Goal: Task Accomplishment & Management: Complete application form

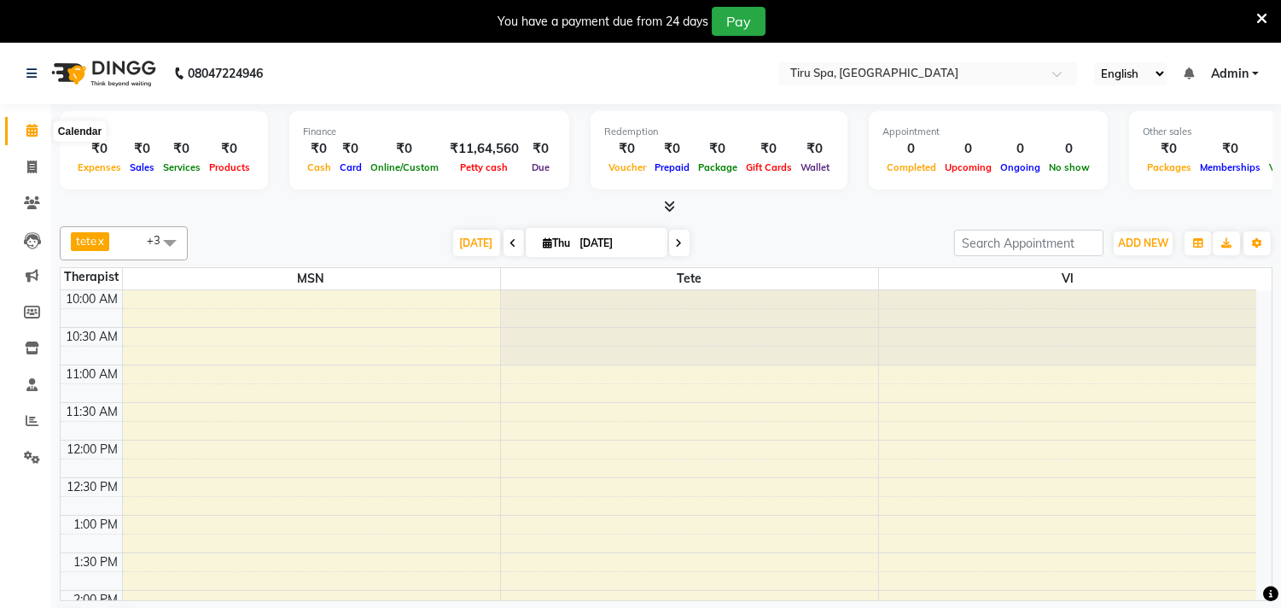
click at [28, 126] on icon at bounding box center [31, 130] width 11 height 13
click at [1147, 250] on button "ADD NEW Toggle Dropdown" at bounding box center [1143, 243] width 59 height 24
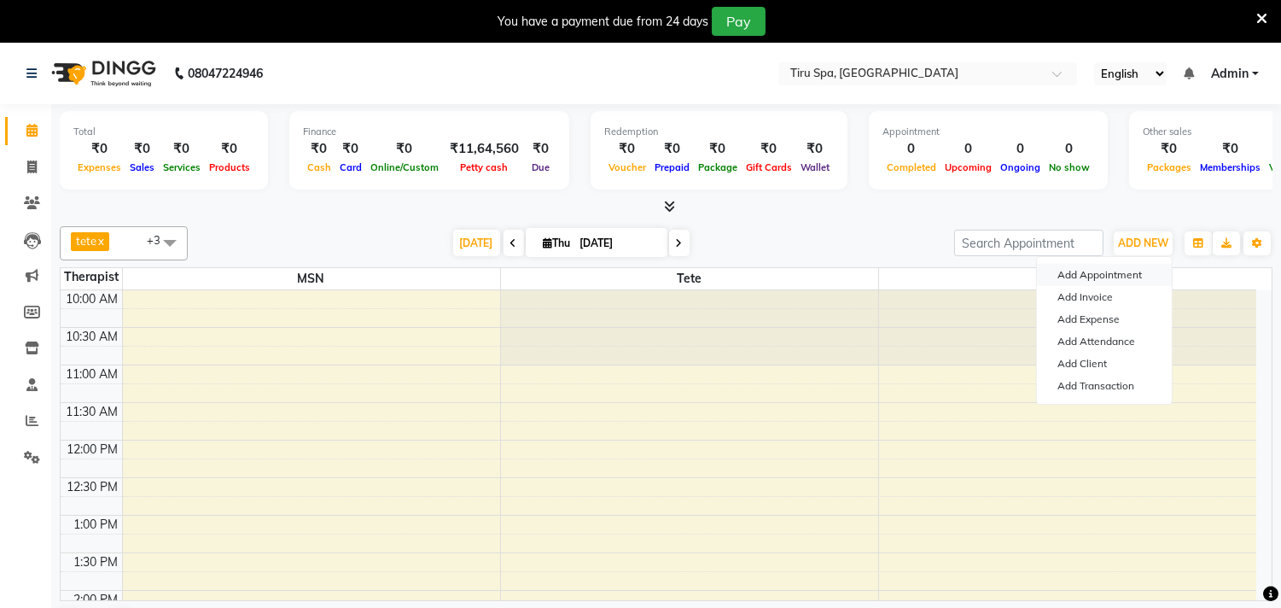
click at [1113, 270] on button "Add Appointment" at bounding box center [1104, 275] width 135 height 22
select select "tentative"
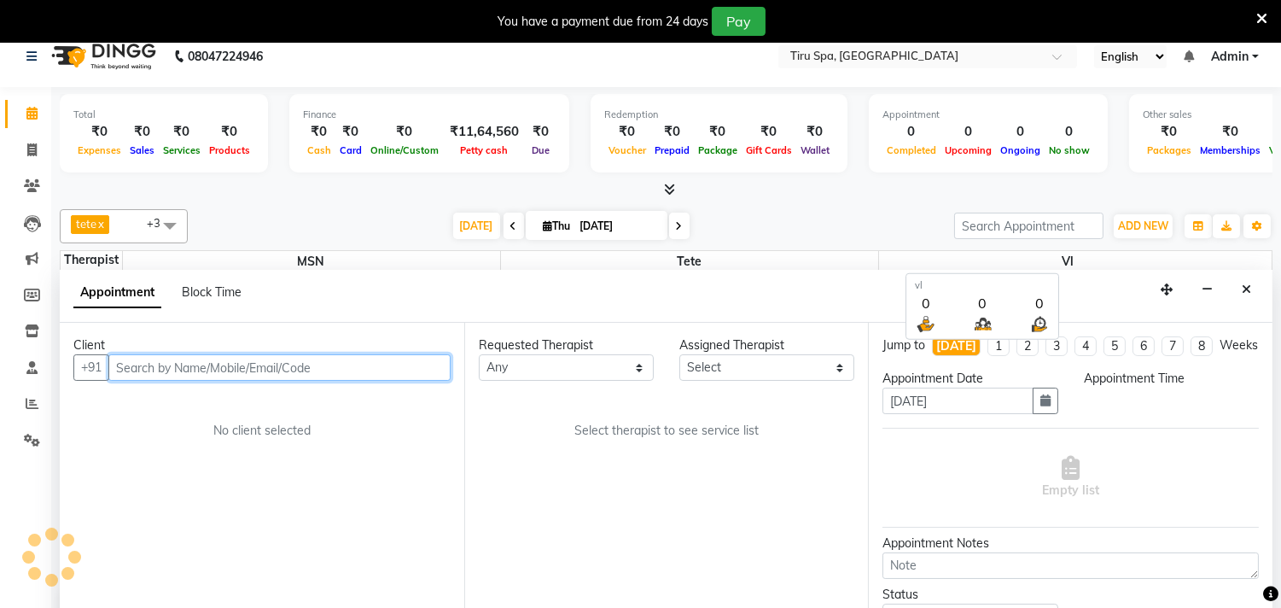
select select "660"
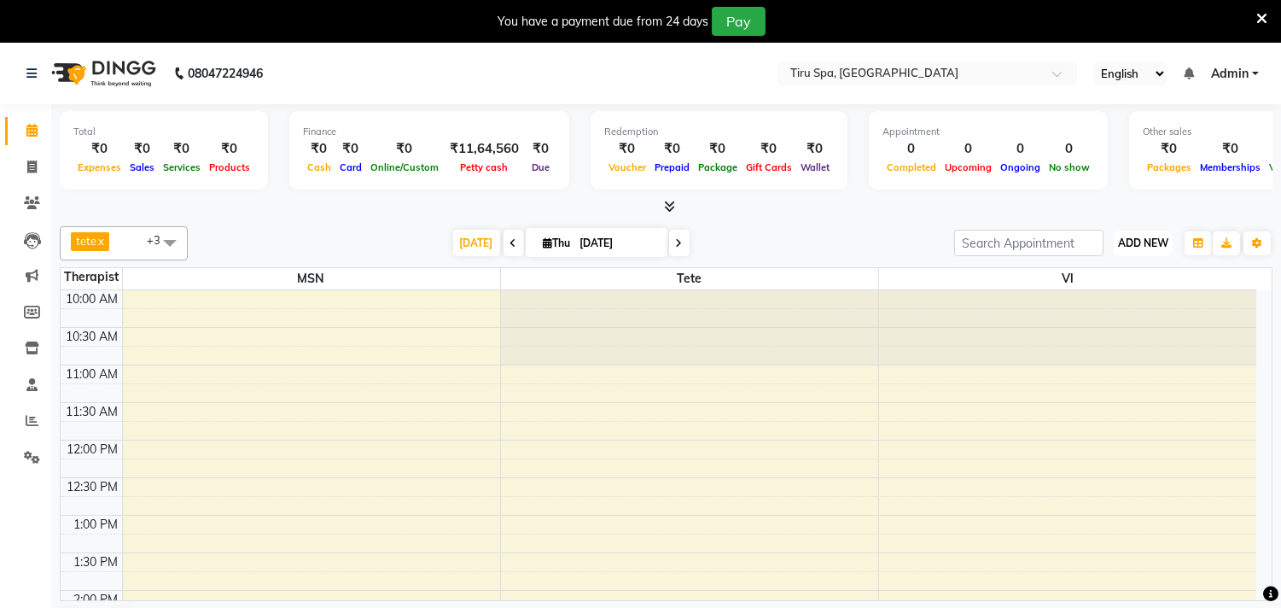
click at [1124, 245] on span "ADD NEW" at bounding box center [1143, 242] width 50 height 13
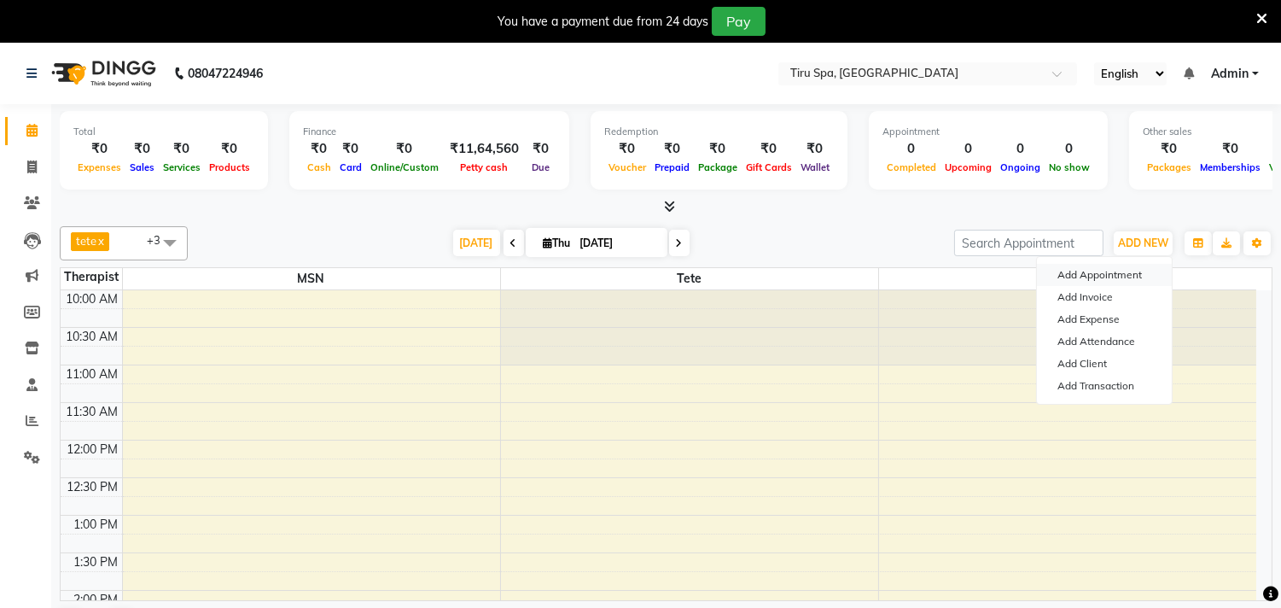
click at [1087, 273] on button "Add Appointment" at bounding box center [1104, 275] width 135 height 22
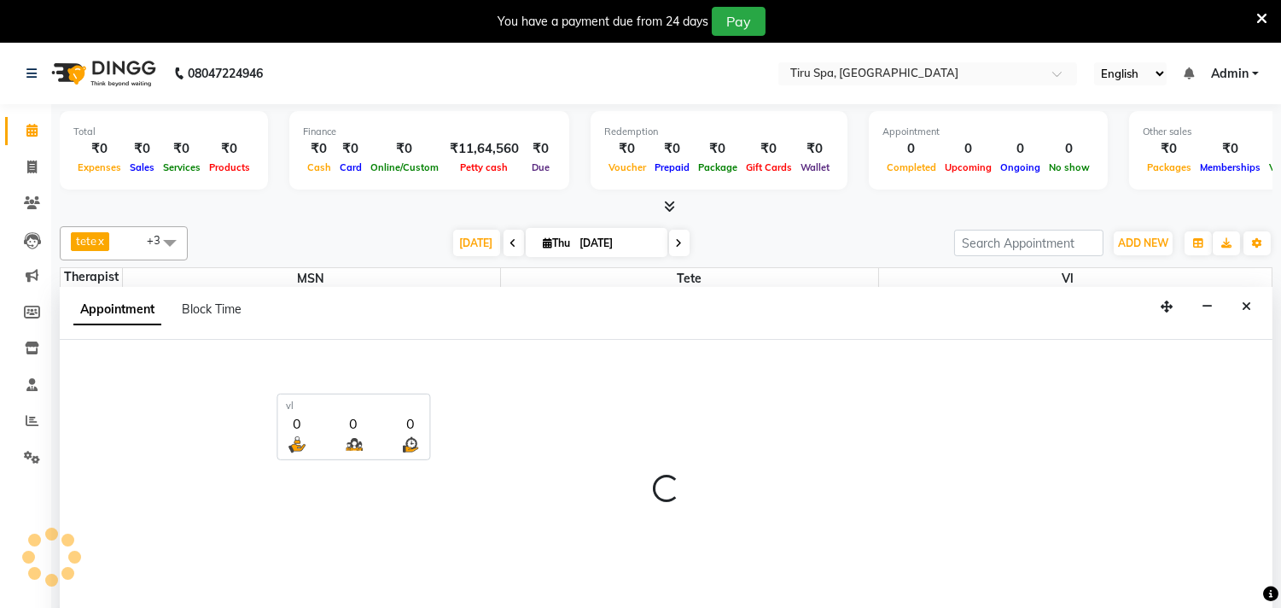
select select "660"
select select "tentative"
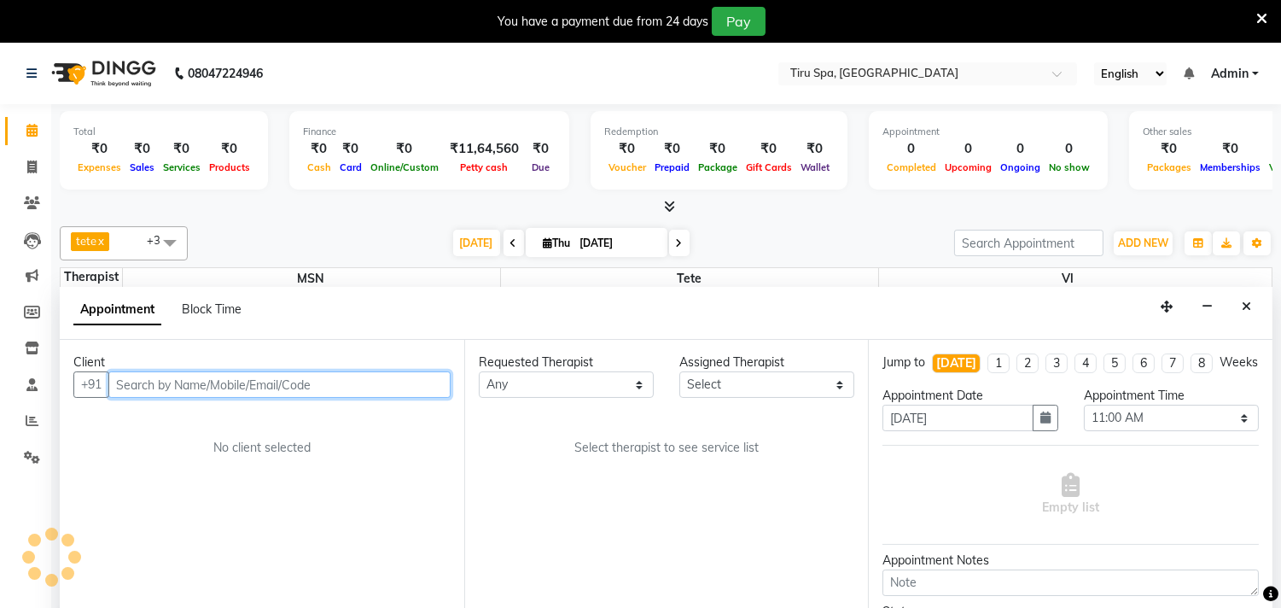
scroll to position [44, 0]
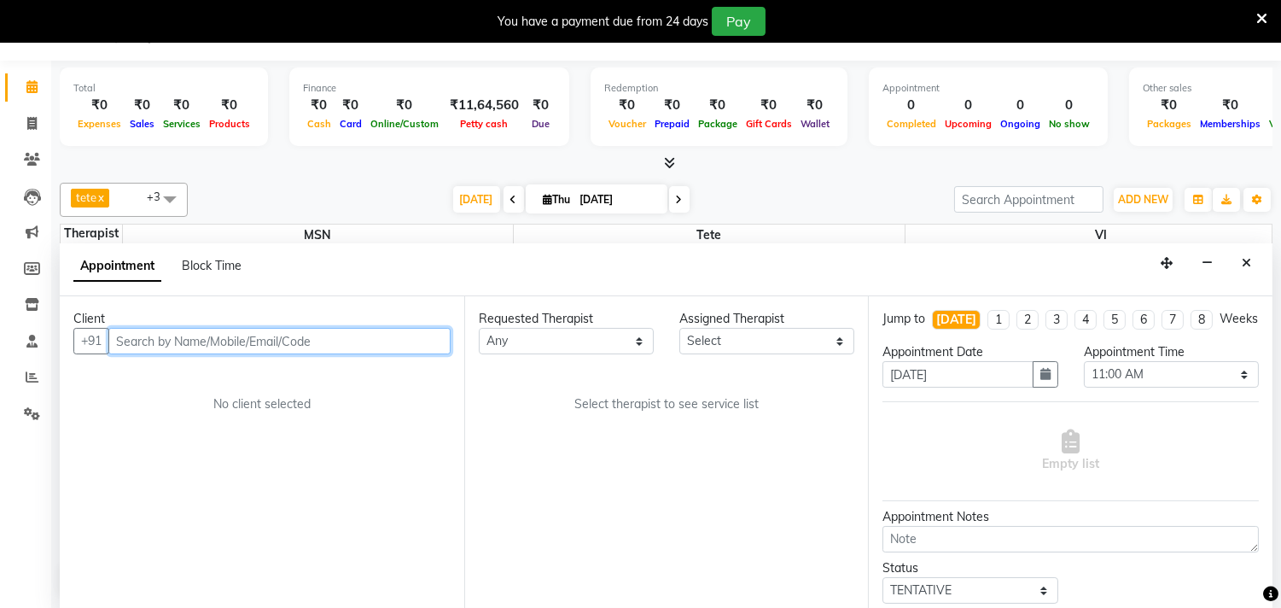
click at [277, 338] on input "text" at bounding box center [279, 341] width 342 height 26
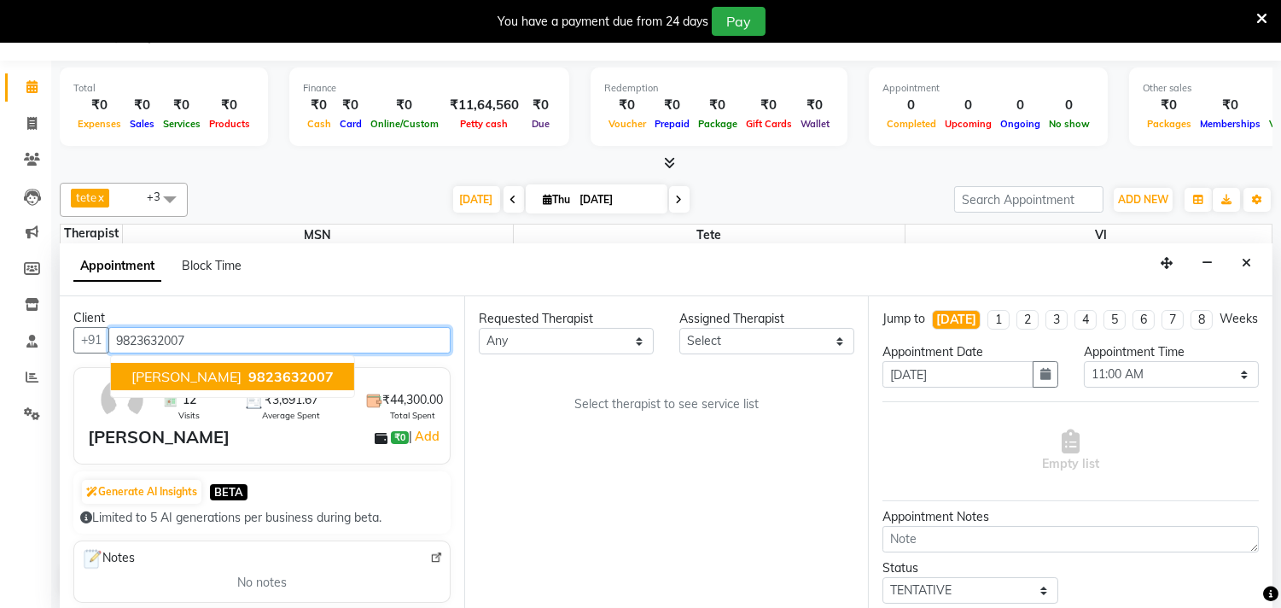
scroll to position [0, 0]
type input "9823632007"
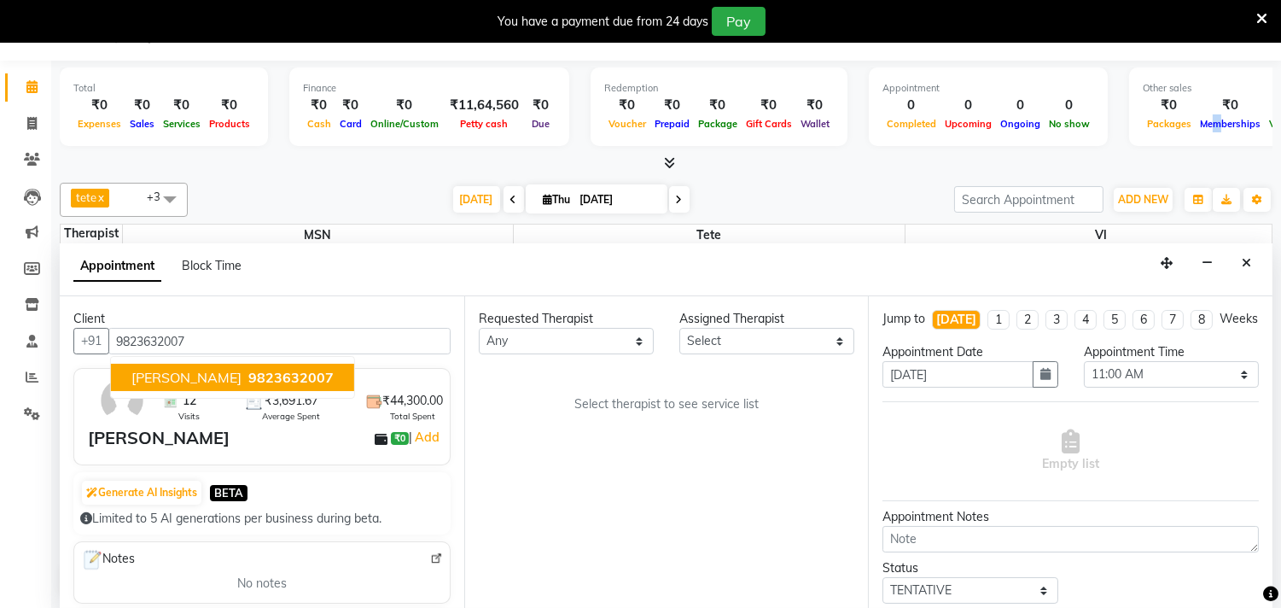
click at [1191, 134] on div "Other sales ₹0 Packages ₹0 Memberships ₹0 Vouchers ₹0 Prepaids ₹0 Gift Cards" at bounding box center [1281, 106] width 304 height 79
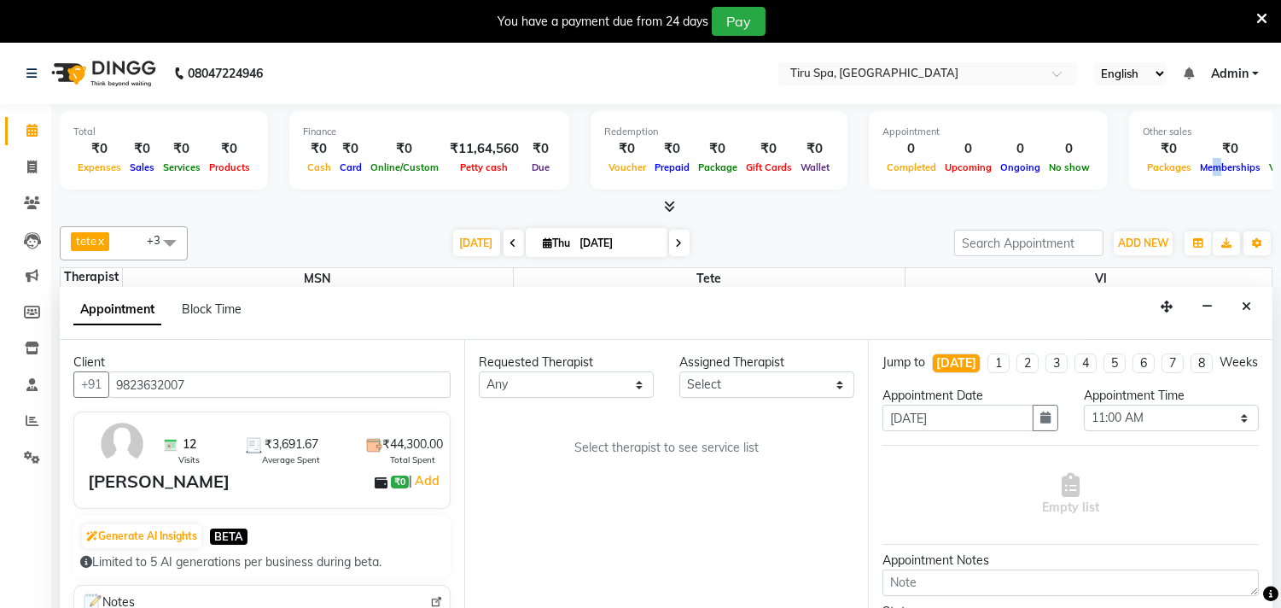
scroll to position [44, 0]
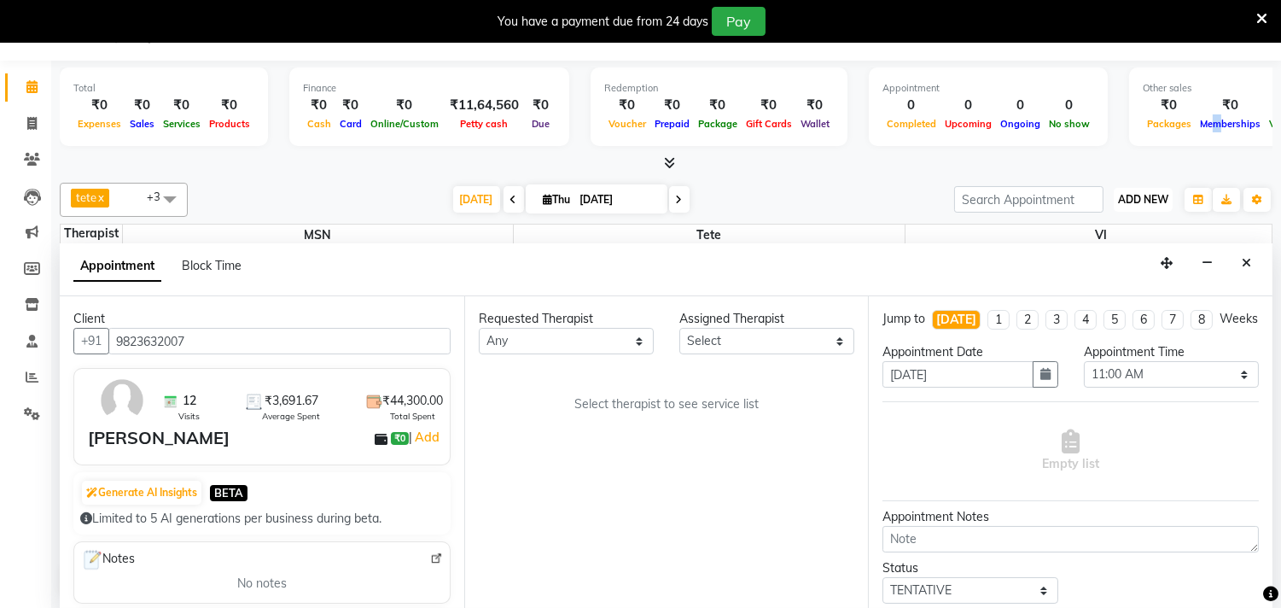
click at [1158, 197] on span "ADD NEW" at bounding box center [1143, 199] width 50 height 13
click at [26, 92] on icon at bounding box center [31, 86] width 11 height 13
click at [31, 119] on icon at bounding box center [31, 123] width 9 height 13
select select "service"
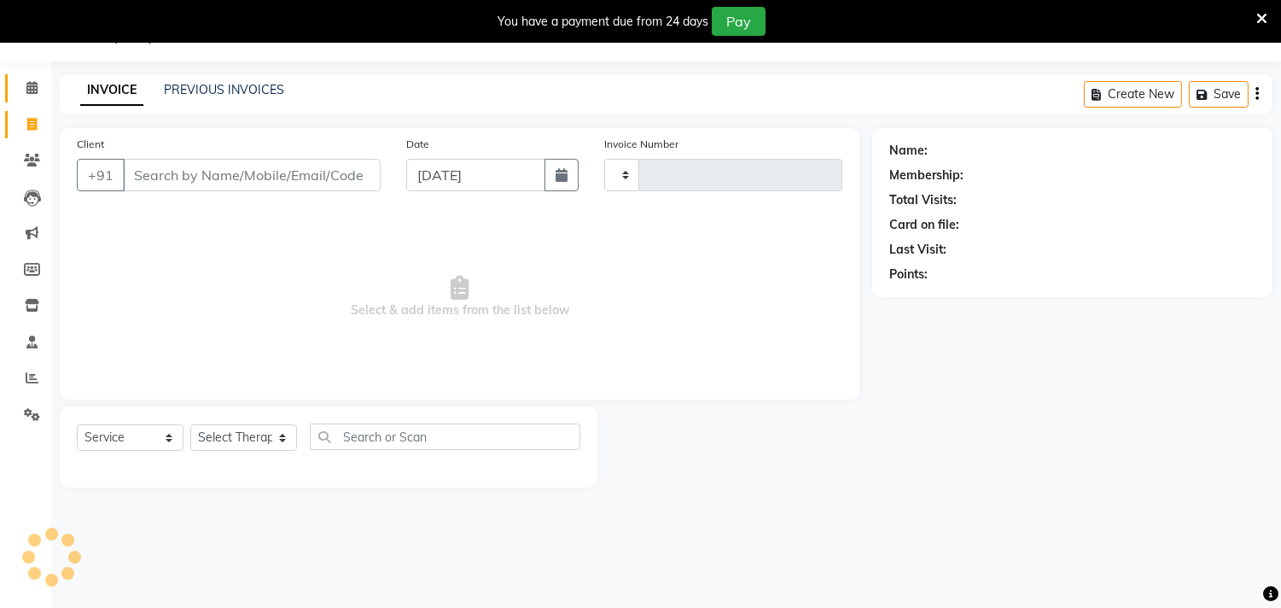
type input "0373"
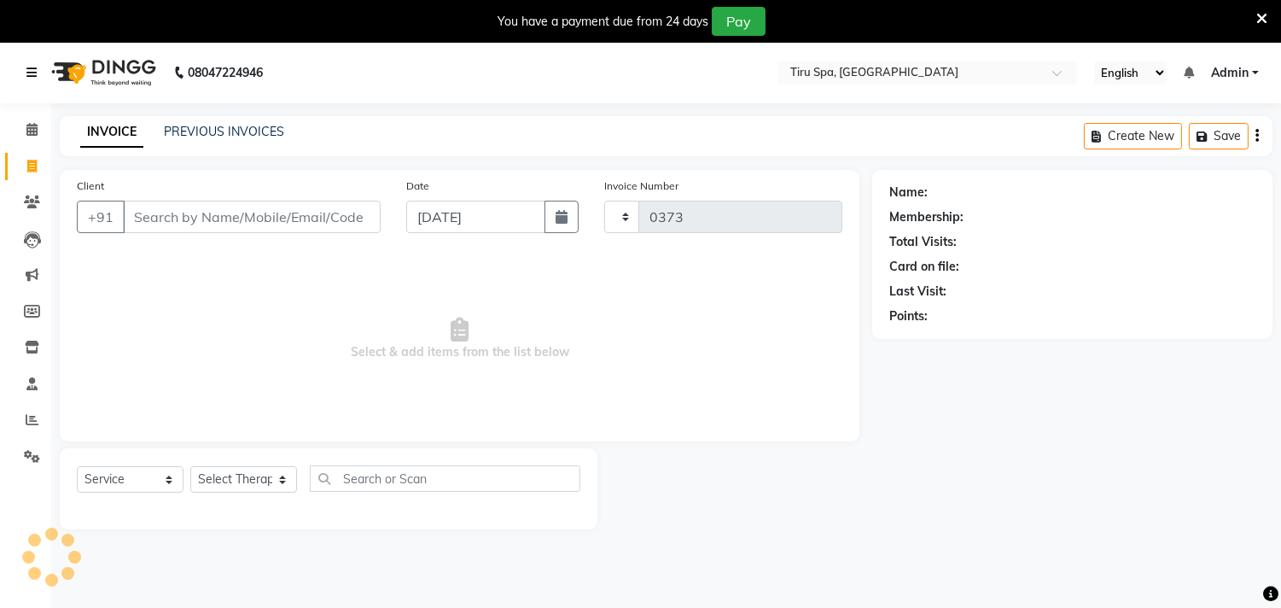
select select "722"
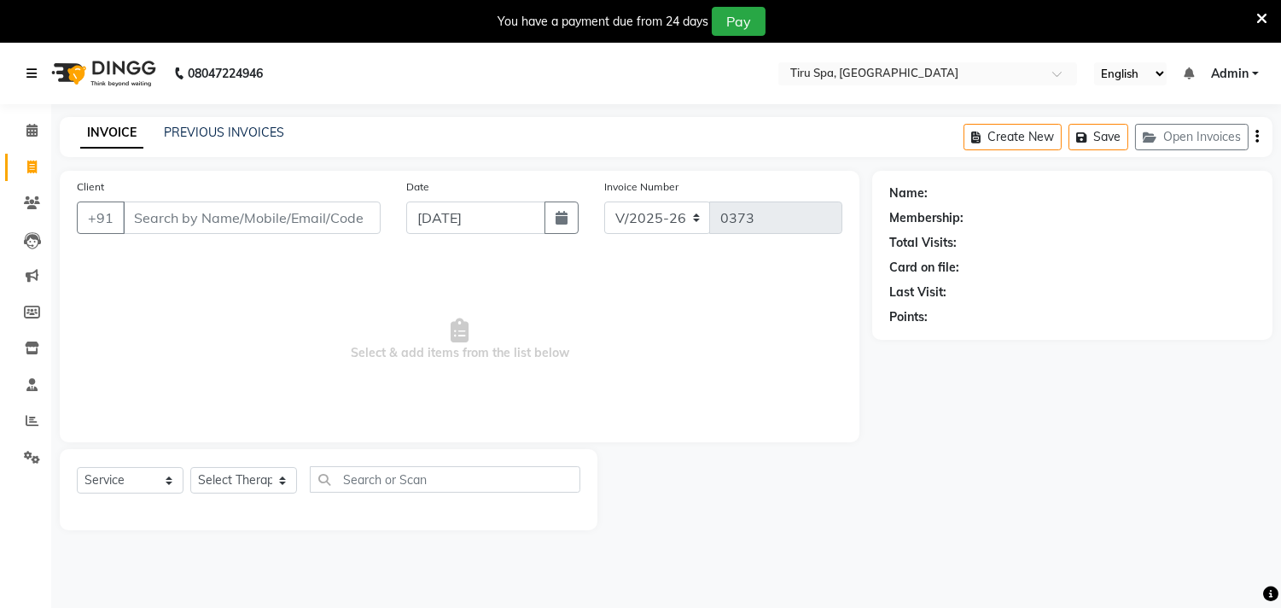
click at [31, 86] on link at bounding box center [34, 74] width 17 height 48
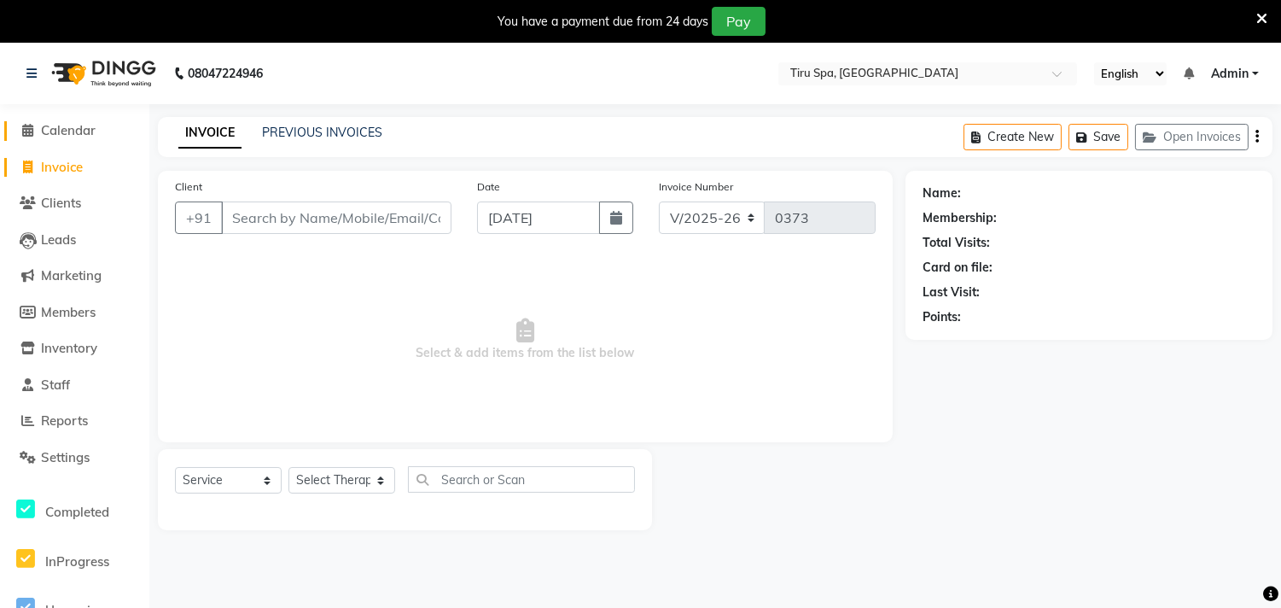
click at [32, 125] on icon at bounding box center [28, 130] width 11 height 13
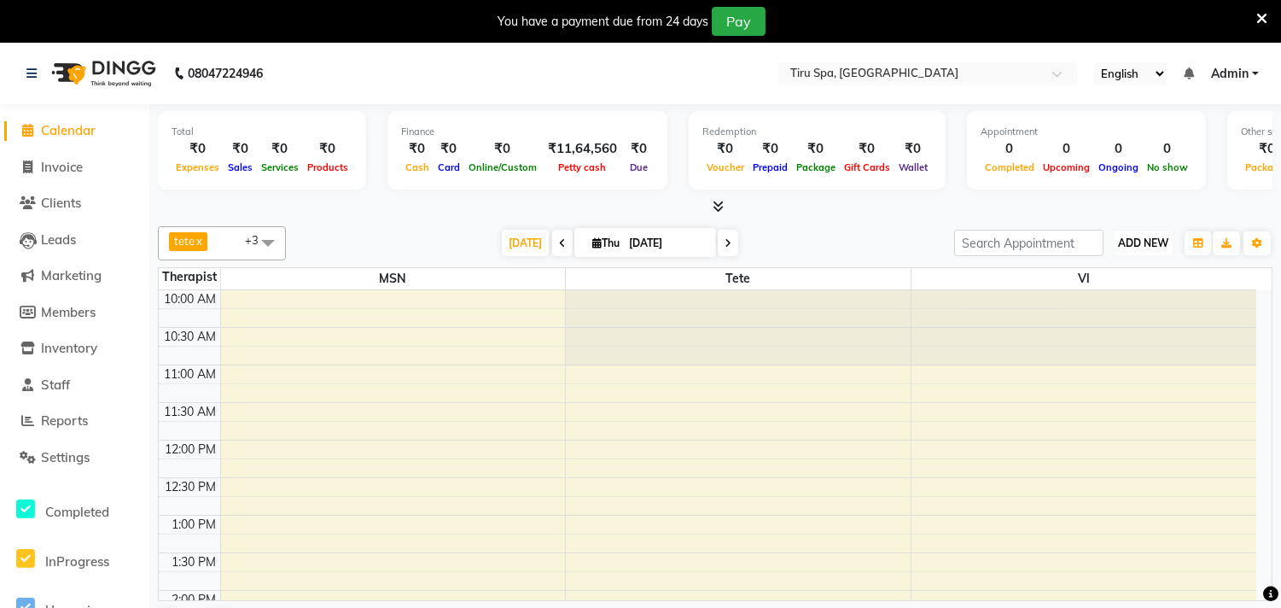
click at [1147, 240] on span "ADD NEW" at bounding box center [1143, 242] width 50 height 13
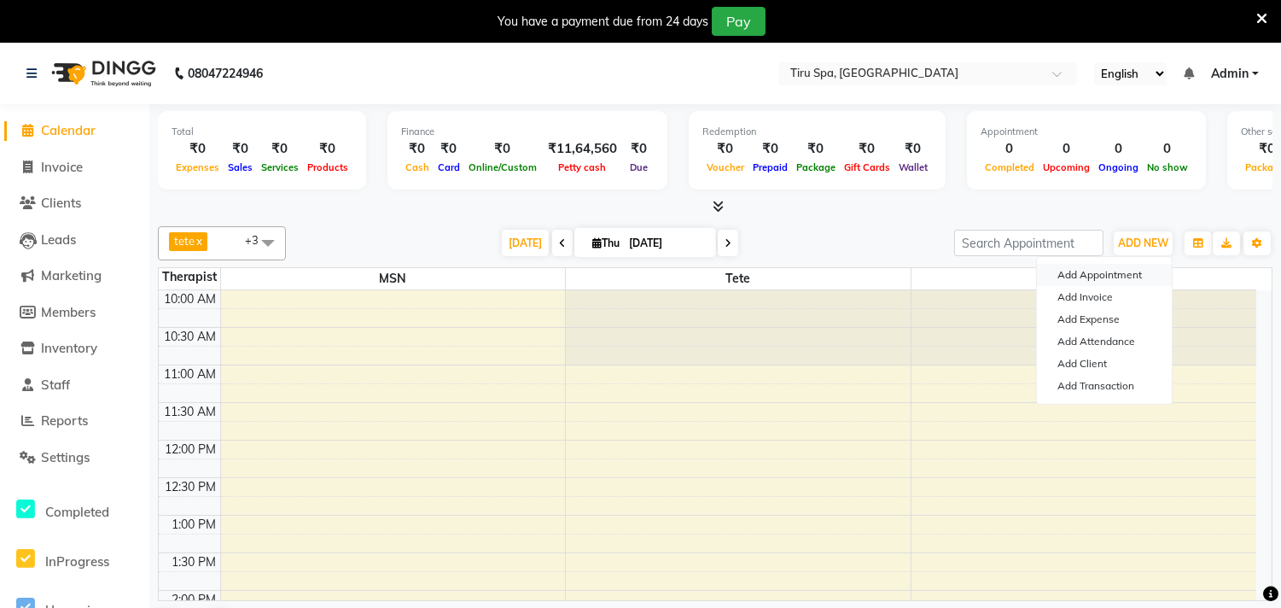
click at [1112, 271] on button "Add Appointment" at bounding box center [1104, 275] width 135 height 22
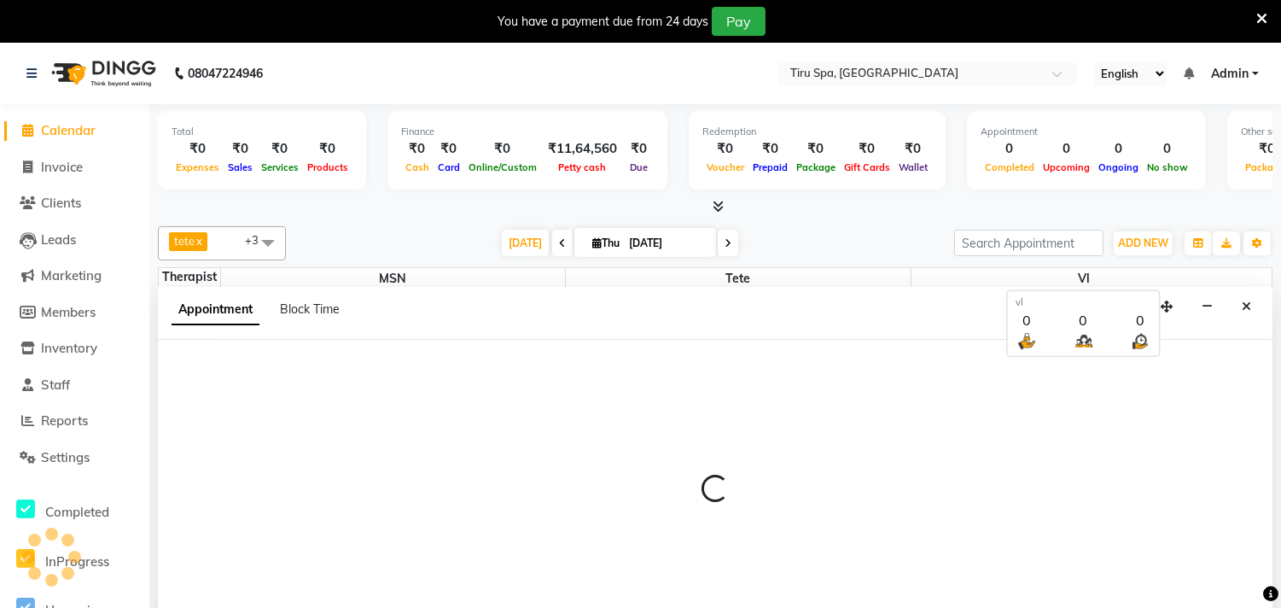
select select "660"
select select "tentative"
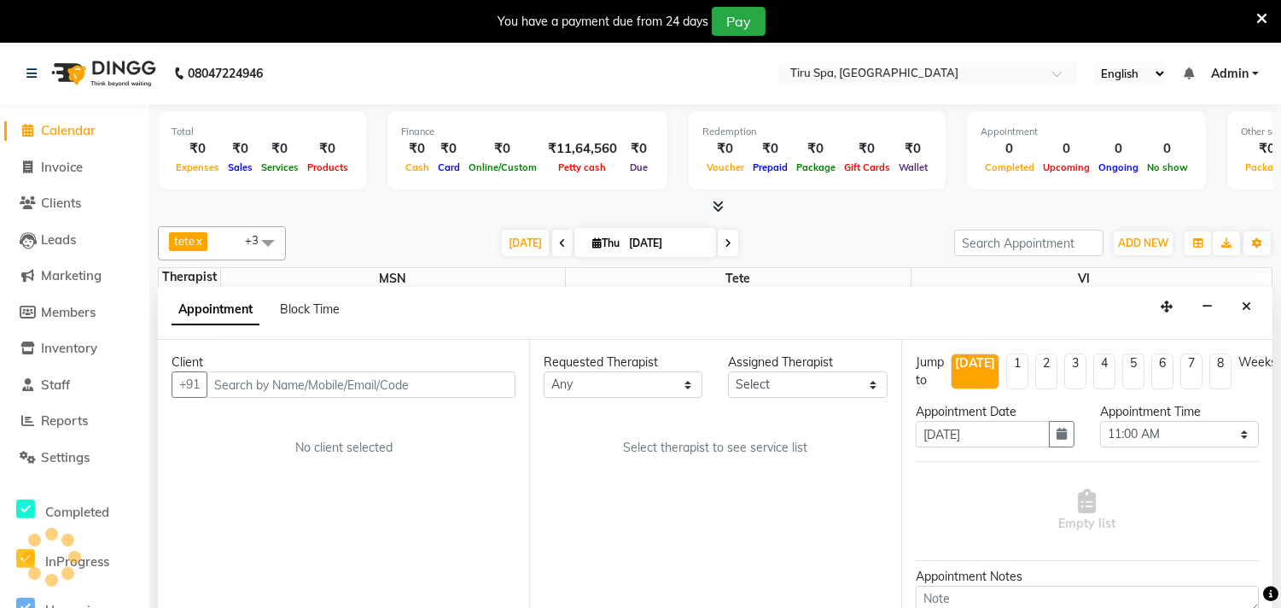
scroll to position [44, 0]
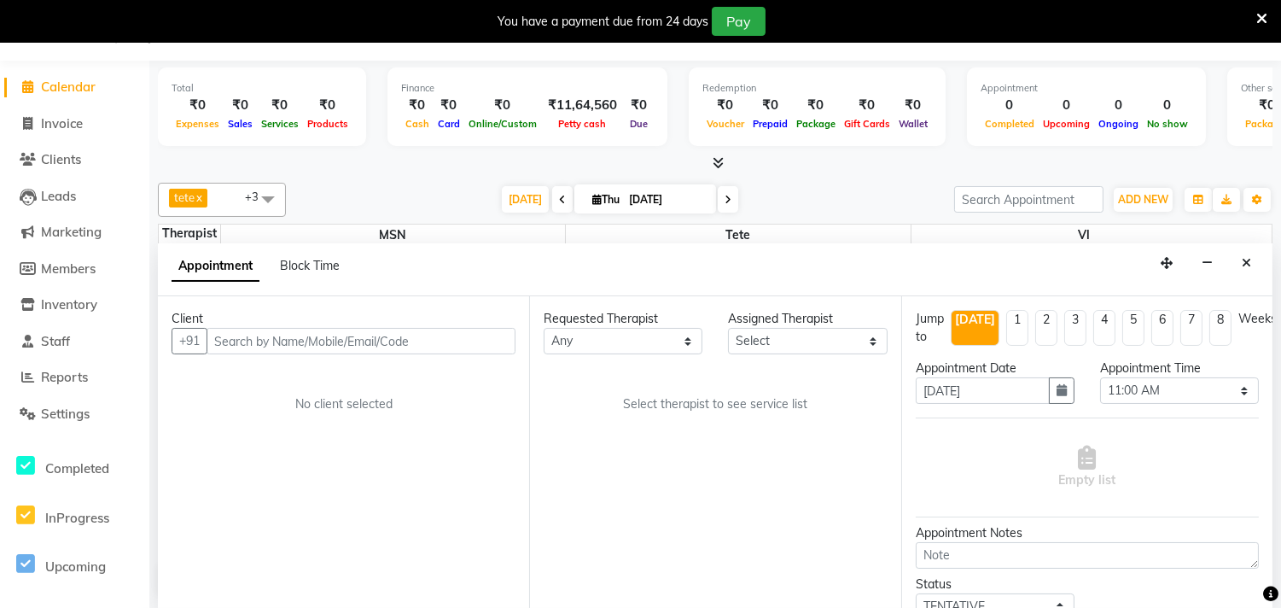
click at [294, 339] on input "text" at bounding box center [361, 341] width 309 height 26
click at [256, 340] on input "text" at bounding box center [361, 341] width 309 height 26
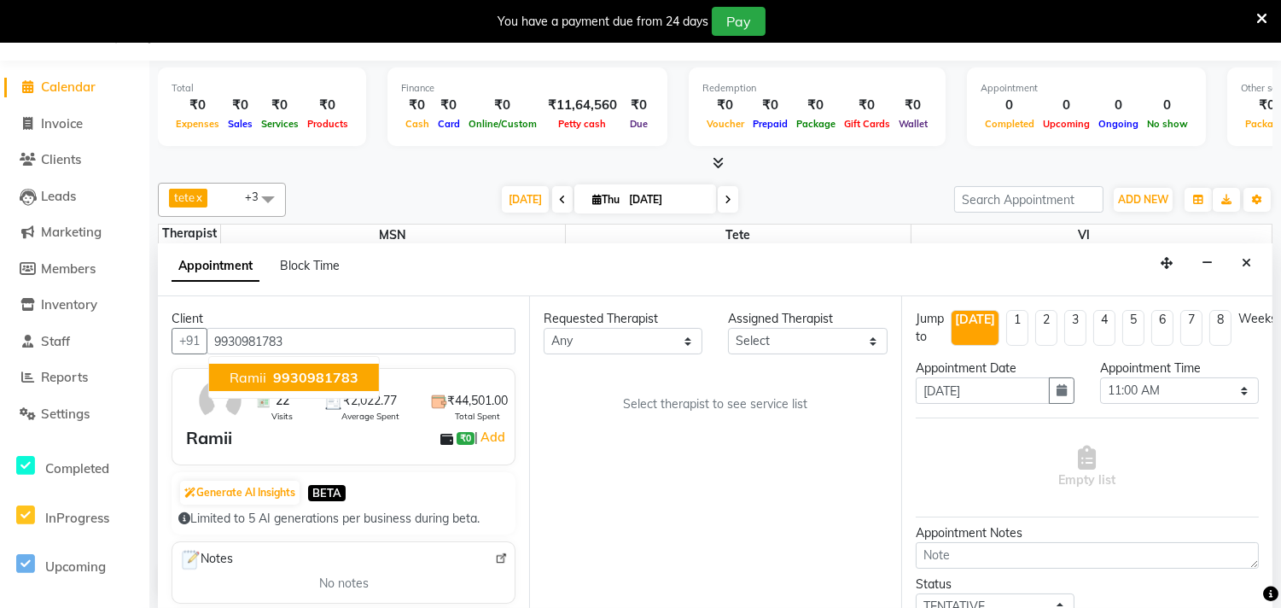
type input "9930981783"
click at [872, 342] on select "Select [PERSON_NAME] MSN Rosy [PERSON_NAME] tete vl" at bounding box center [807, 341] width 159 height 26
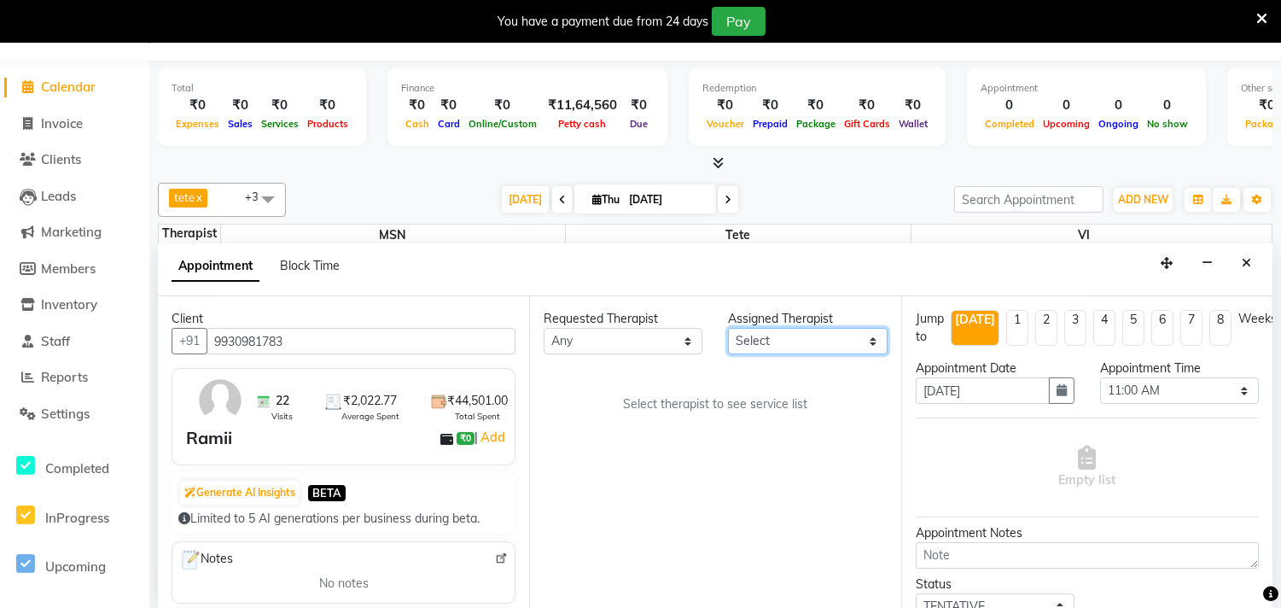
select select "11017"
click at [728, 328] on select "Select [PERSON_NAME] MSN Rosy [PERSON_NAME] tete vl" at bounding box center [807, 341] width 159 height 26
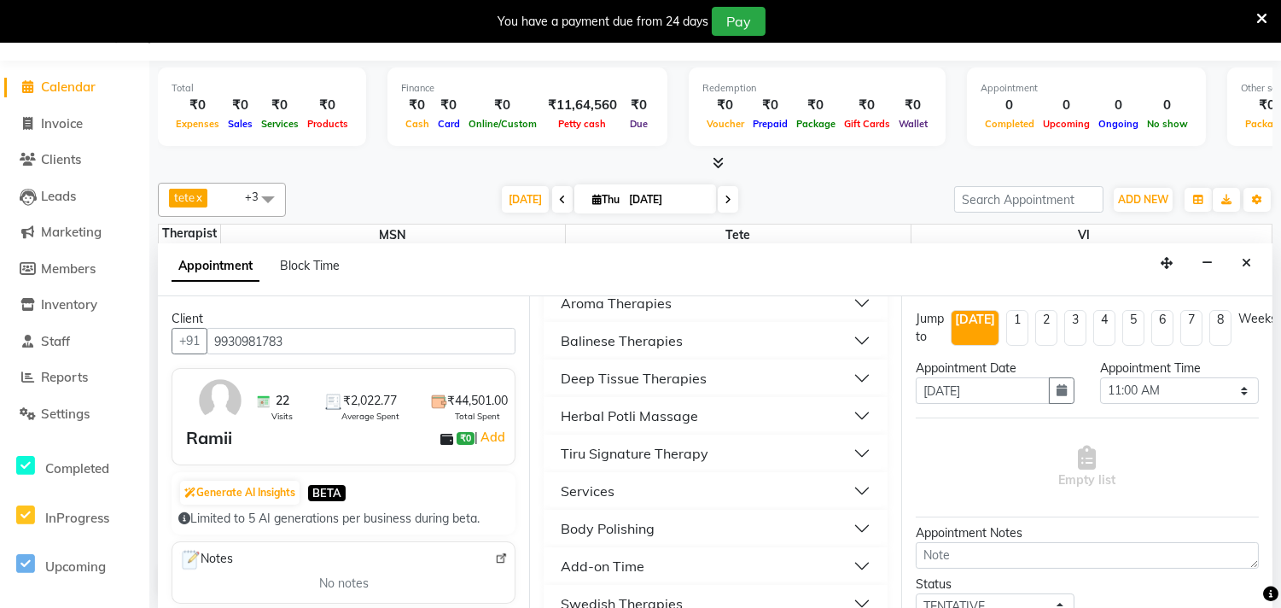
scroll to position [251, 0]
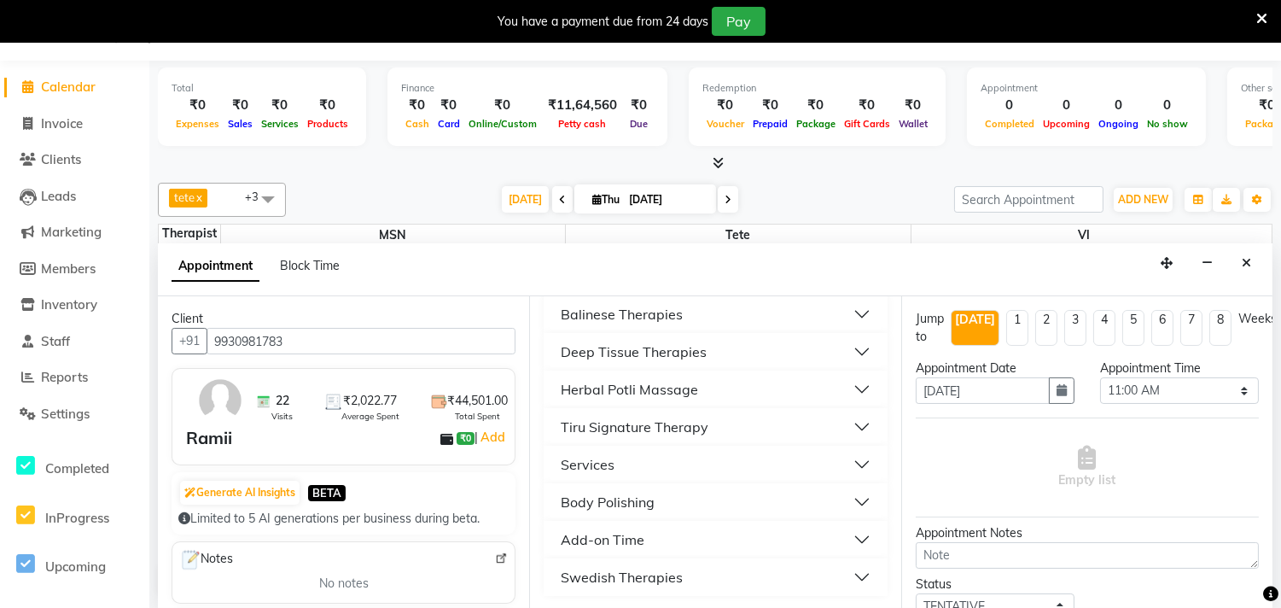
click at [673, 575] on div "Swedish Therapies" at bounding box center [622, 577] width 122 height 20
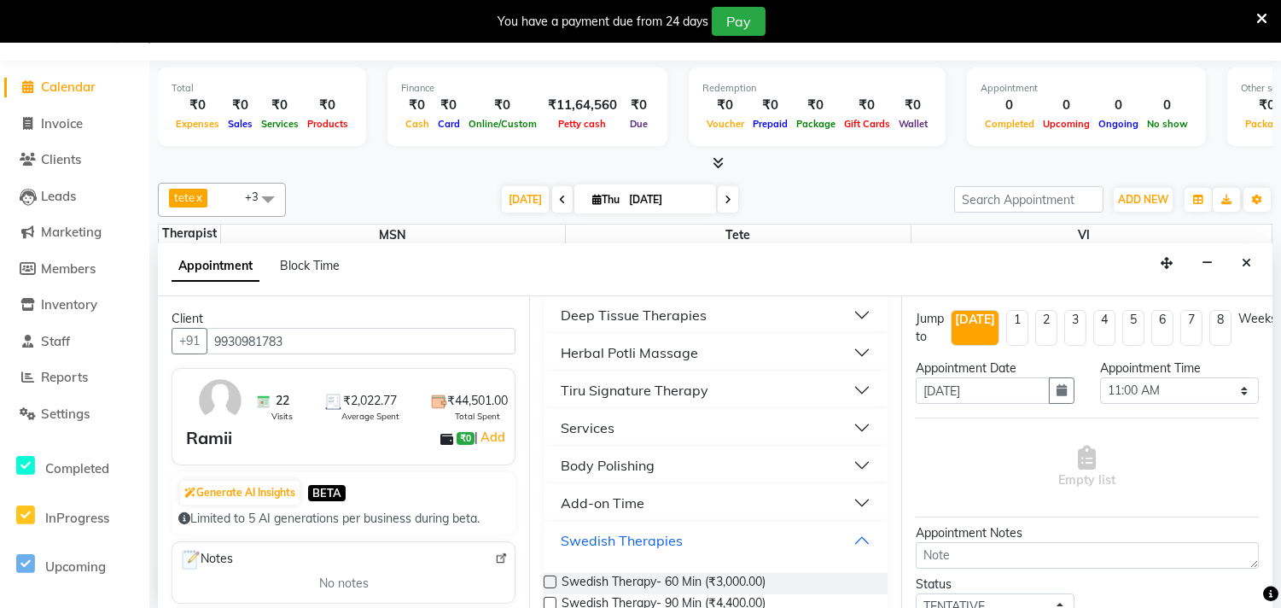
scroll to position [321, 0]
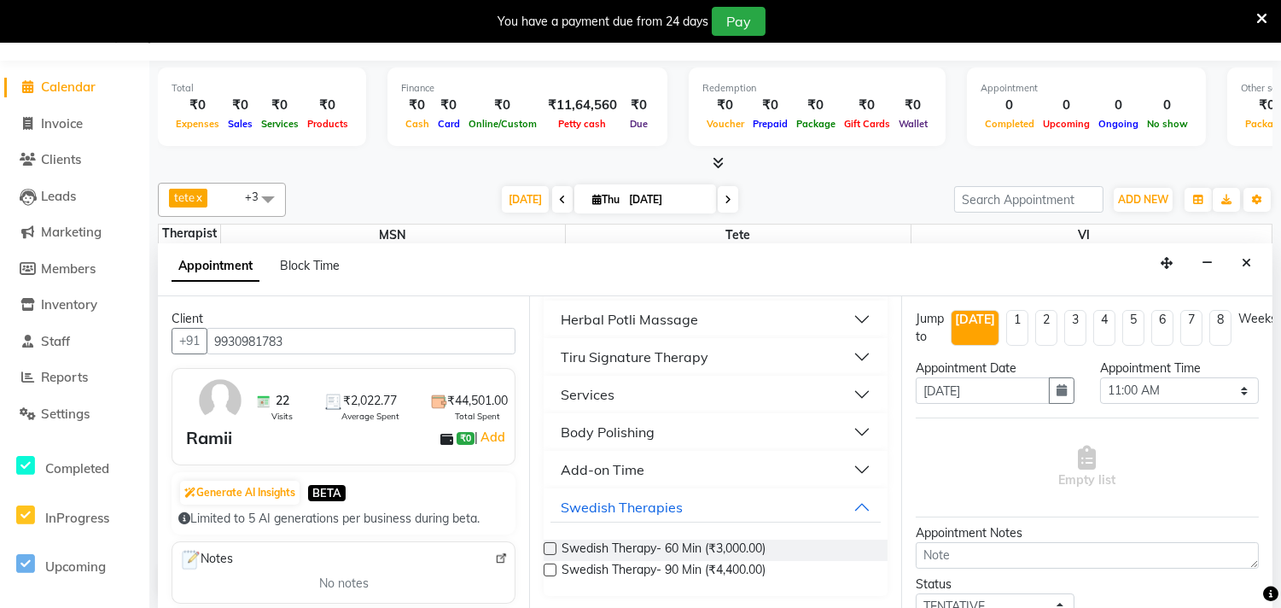
click at [556, 569] on label at bounding box center [550, 569] width 13 height 13
click at [555, 569] on input "checkbox" at bounding box center [549, 571] width 11 height 11
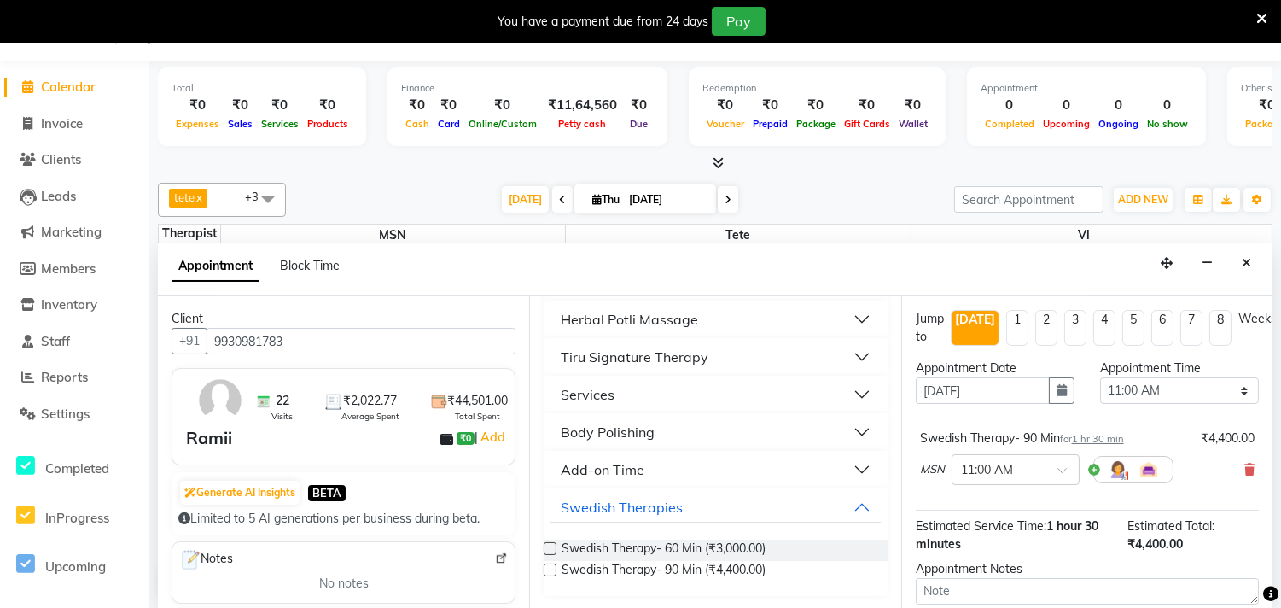
click at [551, 566] on label at bounding box center [550, 569] width 13 height 13
click at [551, 566] on input "checkbox" at bounding box center [549, 571] width 11 height 11
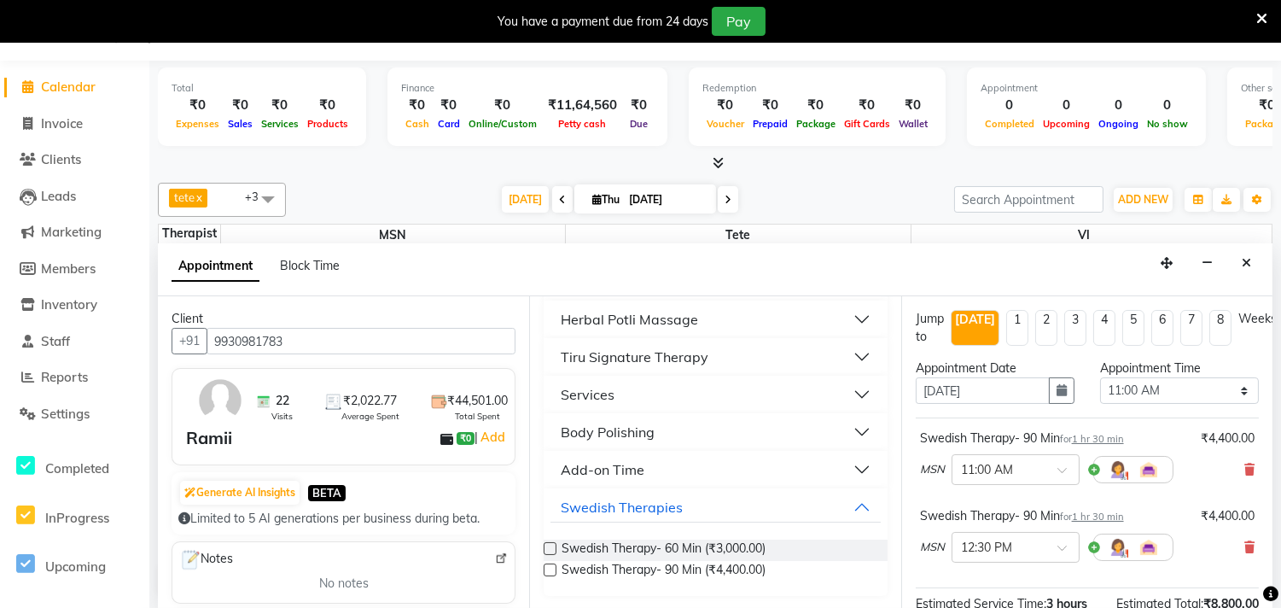
click at [552, 573] on label at bounding box center [550, 569] width 13 height 13
click at [552, 573] on input "checkbox" at bounding box center [549, 571] width 11 height 11
click at [550, 570] on label at bounding box center [550, 569] width 13 height 13
click at [550, 570] on input "checkbox" at bounding box center [549, 571] width 11 height 11
click at [549, 566] on label at bounding box center [550, 569] width 13 height 13
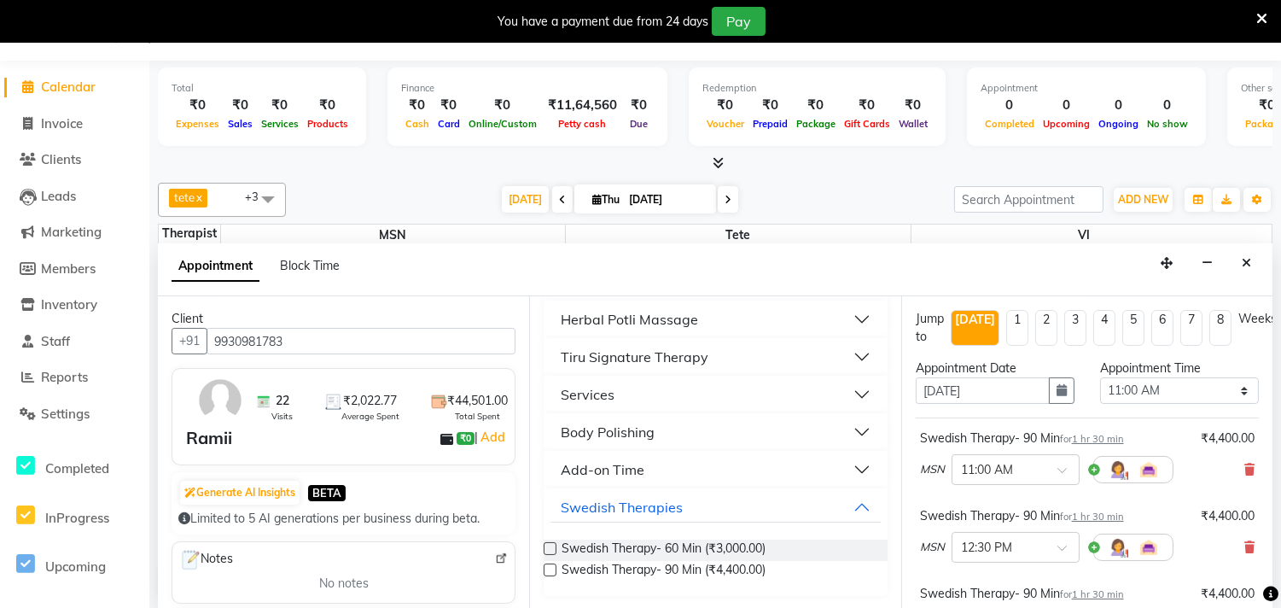
click at [549, 566] on input "checkbox" at bounding box center [549, 571] width 11 height 11
click at [551, 570] on label at bounding box center [550, 569] width 13 height 13
click at [551, 570] on input "checkbox" at bounding box center [549, 571] width 11 height 11
click at [549, 564] on label at bounding box center [550, 569] width 13 height 13
click at [549, 566] on input "checkbox" at bounding box center [549, 571] width 11 height 11
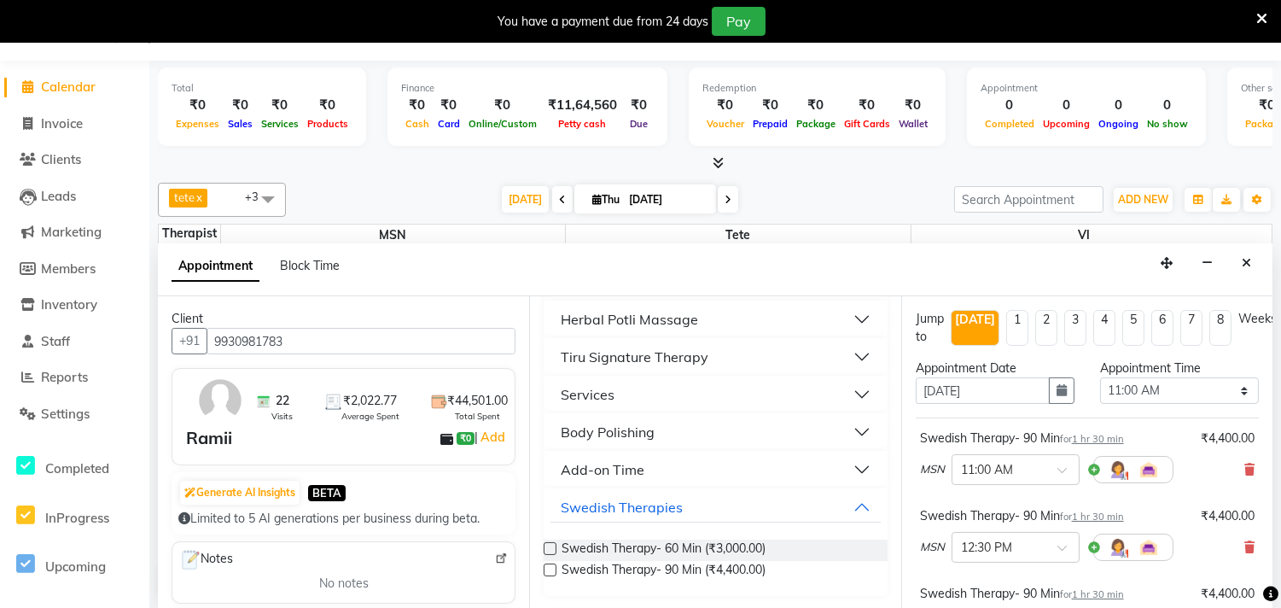
click at [548, 568] on label at bounding box center [550, 569] width 13 height 13
click at [548, 568] on input "checkbox" at bounding box center [549, 571] width 11 height 11
click at [550, 568] on label at bounding box center [550, 569] width 13 height 13
click at [550, 568] on input "checkbox" at bounding box center [549, 571] width 11 height 11
click at [552, 568] on label at bounding box center [550, 569] width 13 height 13
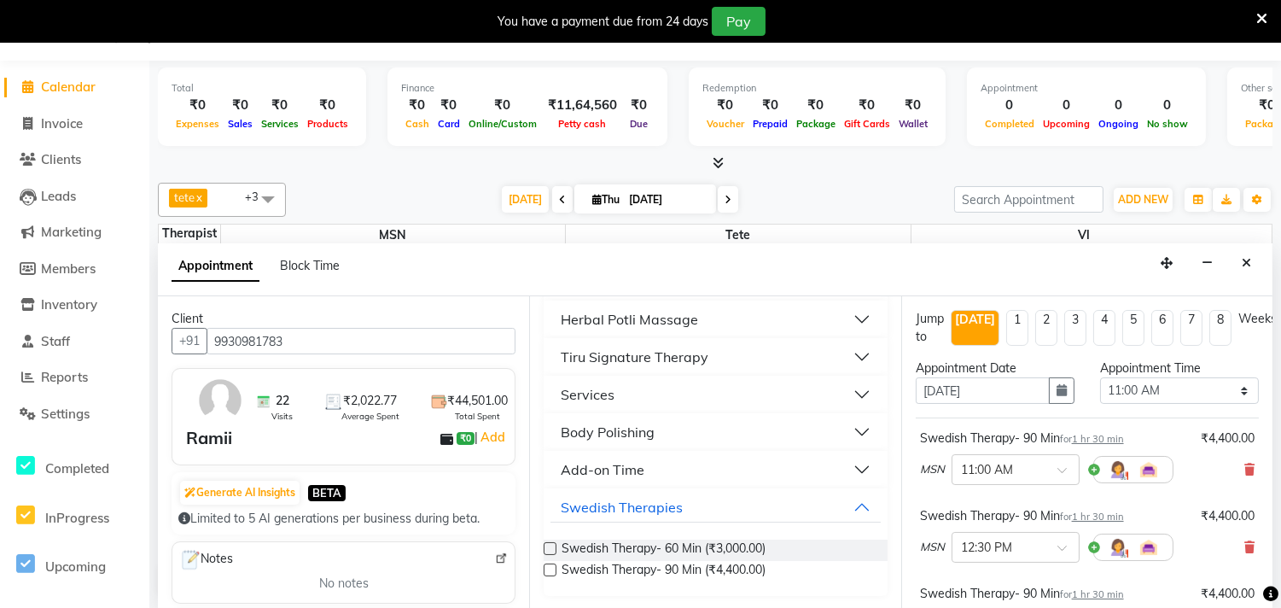
click at [552, 568] on input "checkbox" at bounding box center [549, 571] width 11 height 11
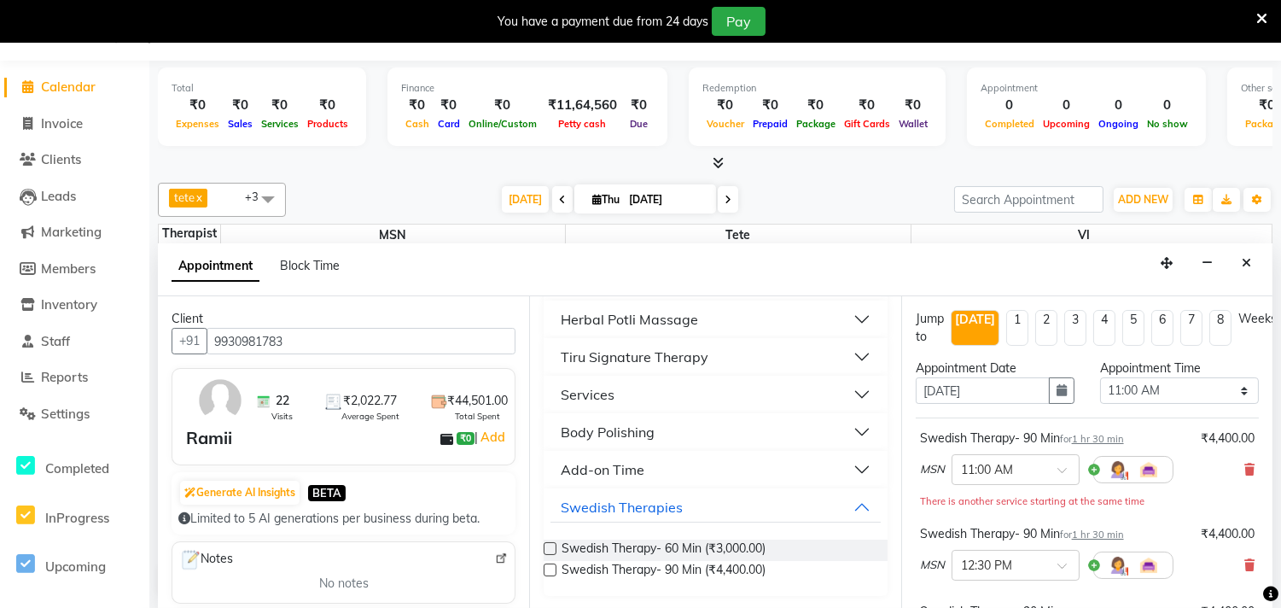
click at [551, 566] on label at bounding box center [550, 569] width 13 height 13
click at [551, 566] on input "checkbox" at bounding box center [549, 571] width 11 height 11
drag, startPoint x: 548, startPoint y: 570, endPoint x: 556, endPoint y: 572, distance: 8.7
click at [553, 572] on label at bounding box center [550, 569] width 13 height 13
click at [553, 572] on input "checkbox" at bounding box center [549, 571] width 11 height 11
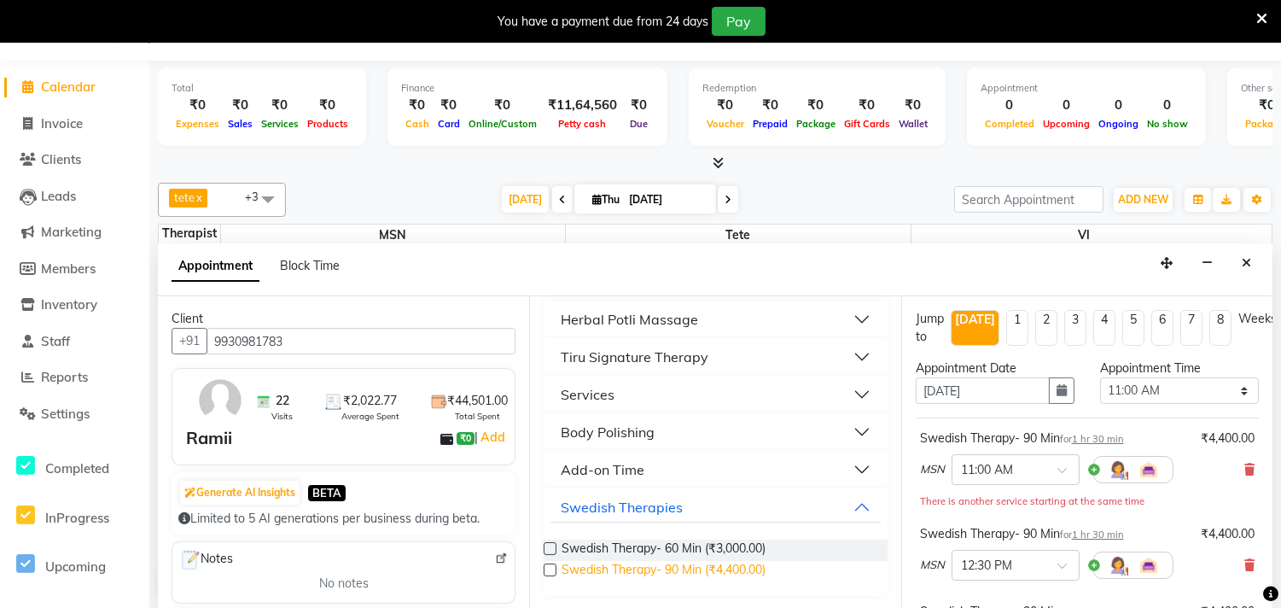
click at [623, 565] on span "Swedish Therapy- 90 Min (₹4,400.00)" at bounding box center [664, 571] width 204 height 21
click at [719, 562] on span "Swedish Therapy- 90 Min (₹4,400.00)" at bounding box center [664, 571] width 204 height 21
click at [580, 564] on span "Swedish Therapy- 90 Min (₹4,400.00)" at bounding box center [664, 571] width 204 height 21
click at [582, 564] on span "Swedish Therapy- 90 Min (₹4,400.00)" at bounding box center [664, 571] width 204 height 21
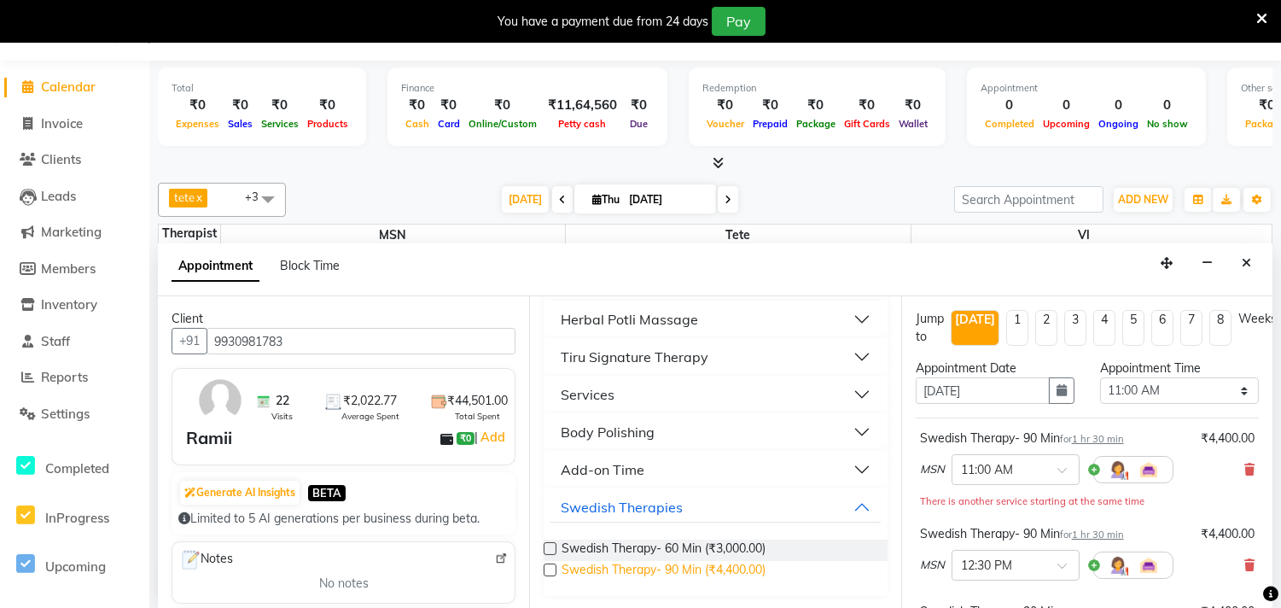
click at [582, 564] on span "Swedish Therapy- 90 Min (₹4,400.00)" at bounding box center [664, 571] width 204 height 21
click at [551, 568] on label at bounding box center [550, 569] width 13 height 13
click at [551, 568] on input "checkbox" at bounding box center [549, 571] width 11 height 11
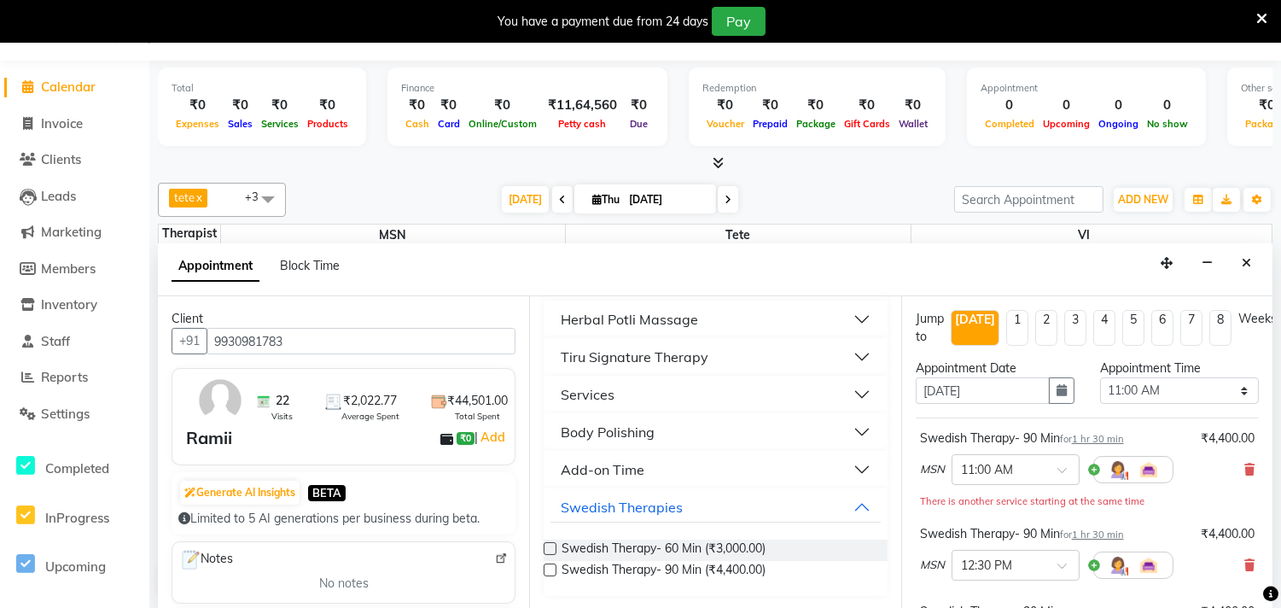
click at [550, 566] on label at bounding box center [550, 569] width 13 height 13
click at [550, 566] on input "checkbox" at bounding box center [549, 571] width 11 height 11
click at [550, 563] on label at bounding box center [550, 569] width 13 height 13
click at [550, 566] on input "checkbox" at bounding box center [549, 571] width 11 height 11
click at [550, 570] on label at bounding box center [550, 569] width 13 height 13
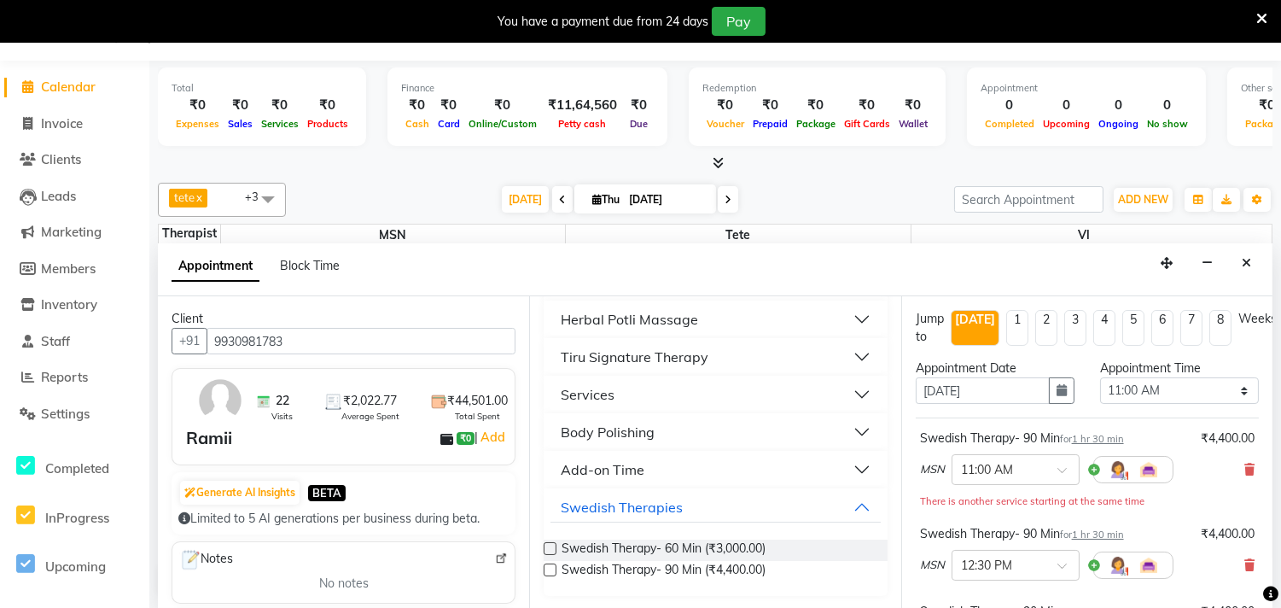
click at [550, 570] on input "checkbox" at bounding box center [549, 571] width 11 height 11
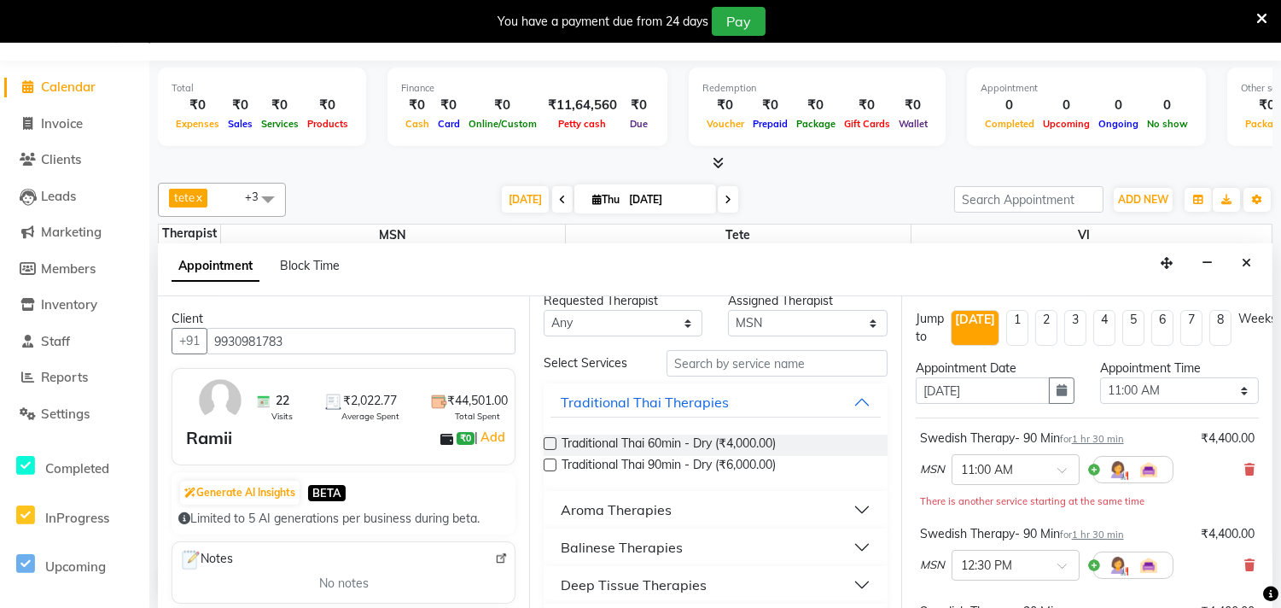
scroll to position [0, 0]
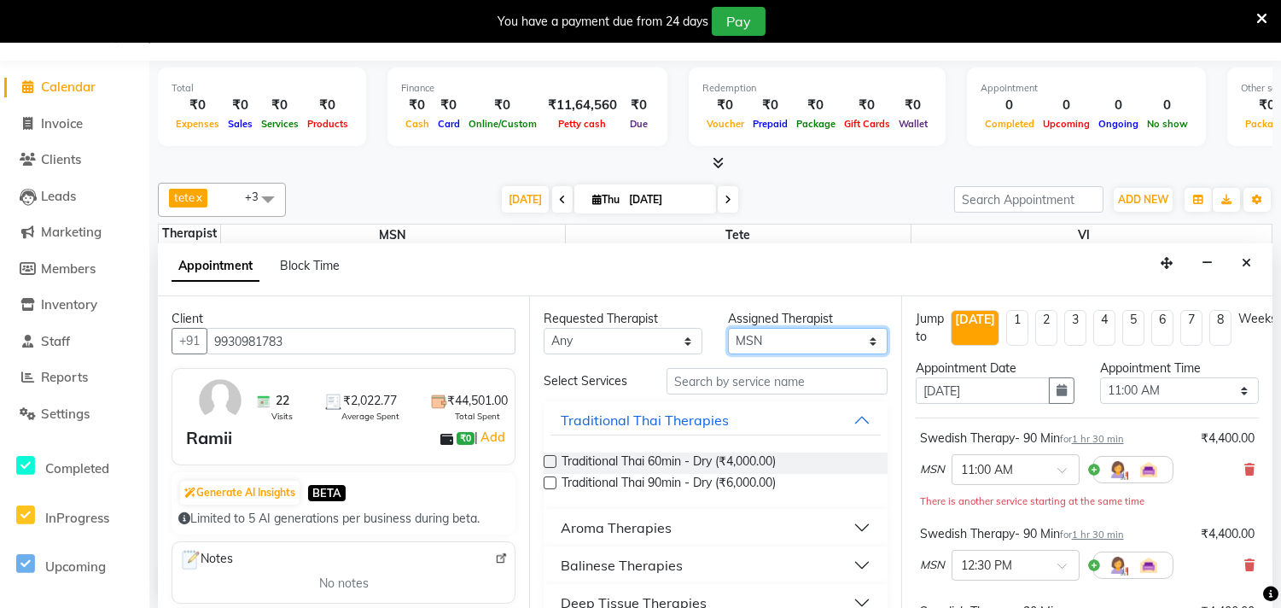
click at [856, 345] on select "Select [PERSON_NAME] MSN Rosy [PERSON_NAME] tete vl" at bounding box center [807, 341] width 159 height 26
click at [728, 328] on select "Select [PERSON_NAME] MSN Rosy [PERSON_NAME] tete vl" at bounding box center [807, 341] width 159 height 26
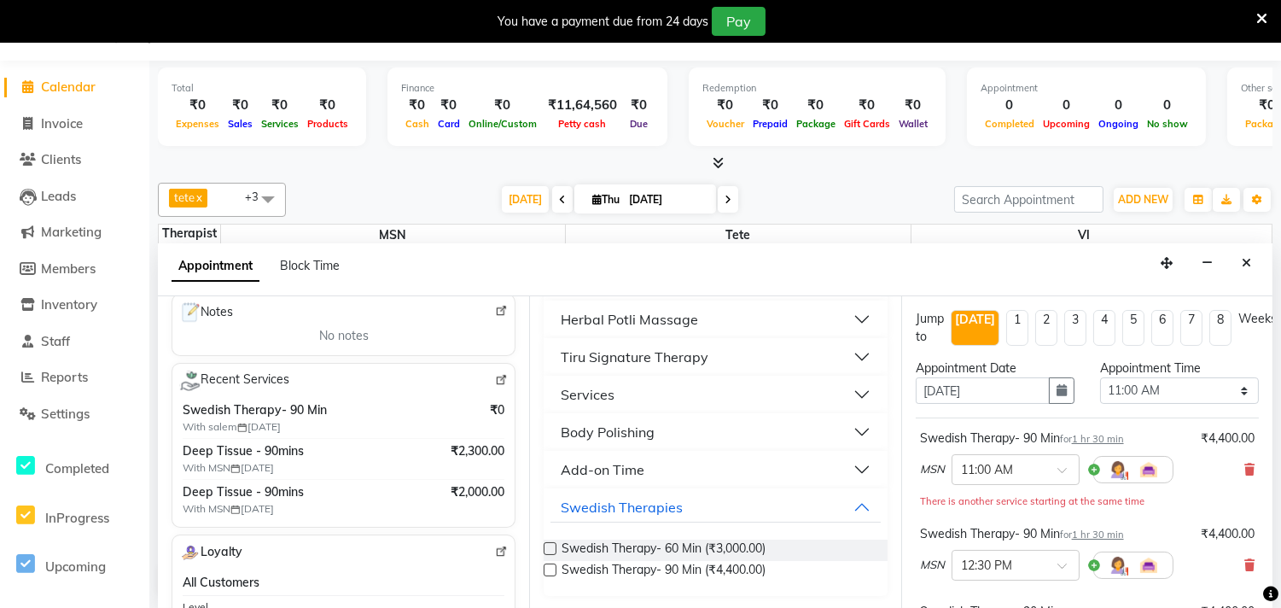
scroll to position [284, 0]
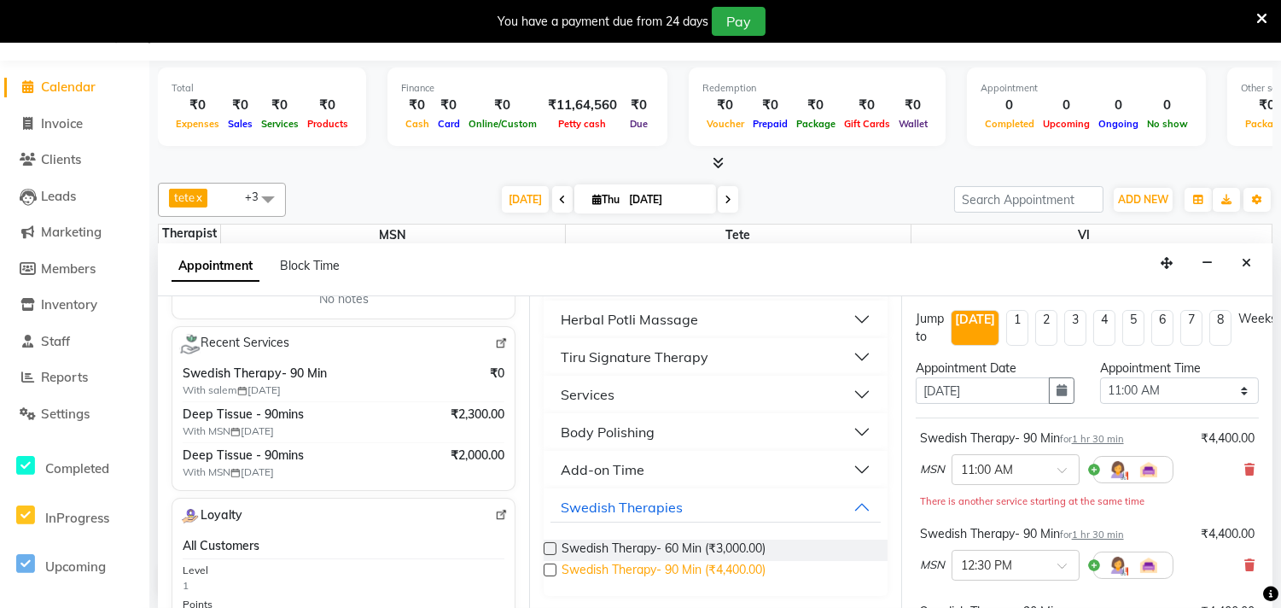
click at [577, 563] on span "Swedish Therapy- 90 Min (₹4,400.00)" at bounding box center [664, 571] width 204 height 21
click at [550, 566] on label at bounding box center [550, 569] width 13 height 13
click at [550, 566] on input "checkbox" at bounding box center [549, 571] width 11 height 11
checkbox input "false"
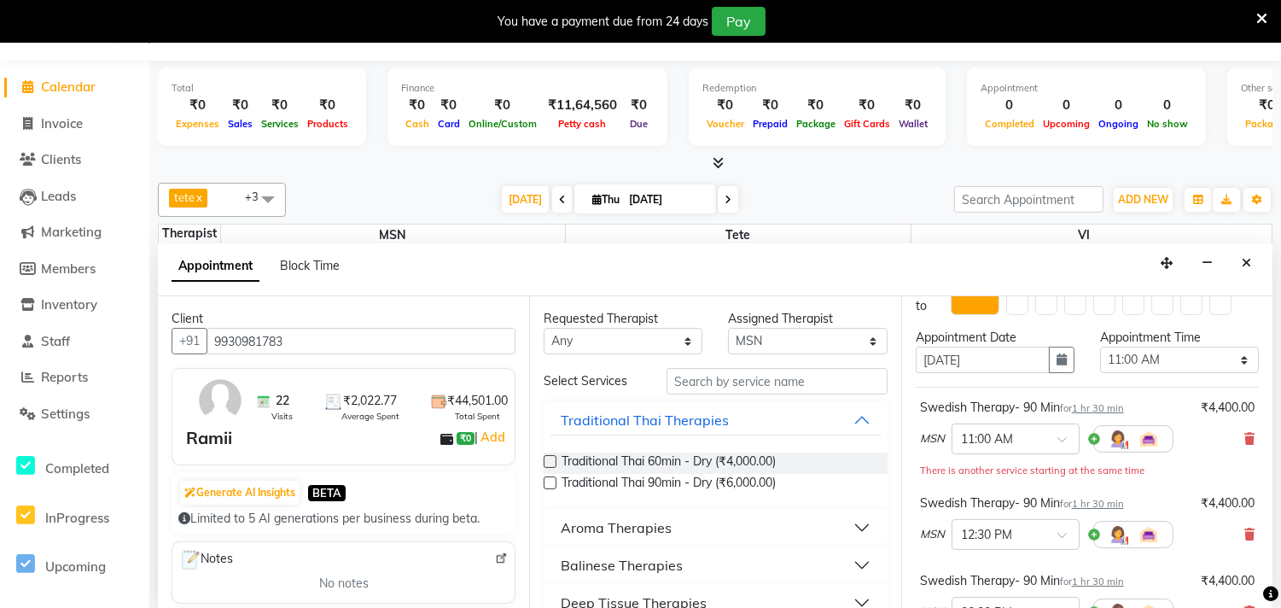
scroll to position [0, 0]
